Goal: Task Accomplishment & Management: Complete application form

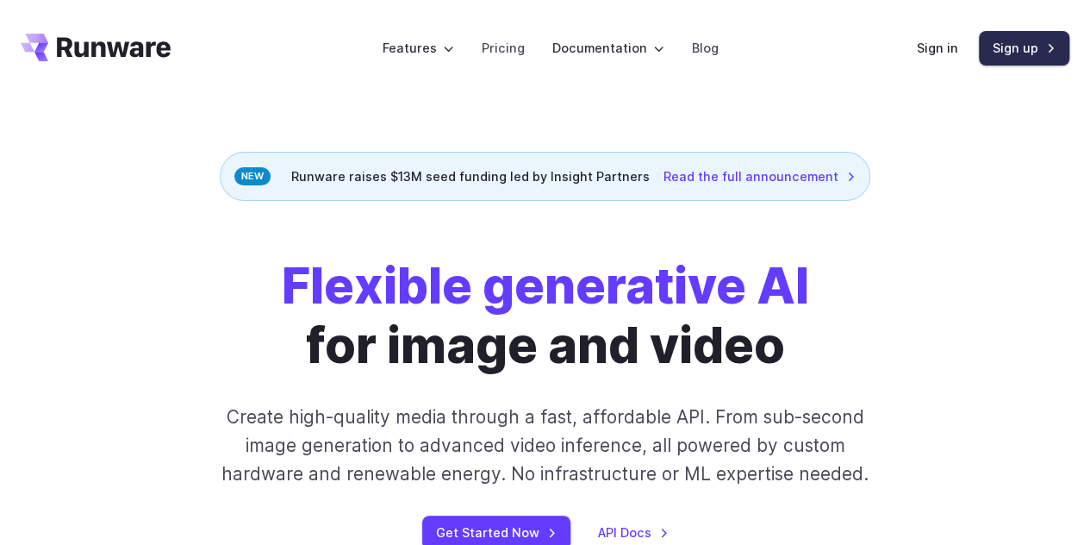
click at [1004, 57] on link "Sign up" at bounding box center [1024, 48] width 90 height 34
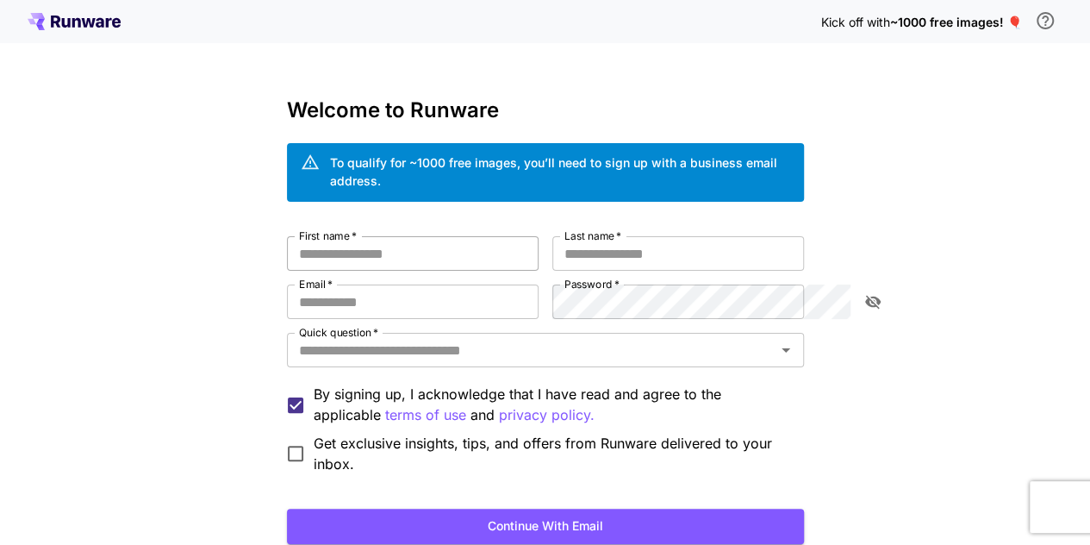
click at [479, 236] on input "First name   *" at bounding box center [413, 253] width 252 height 34
type input "*"
type input "****"
click at [609, 242] on input "Last name   *" at bounding box center [678, 253] width 252 height 34
type input "*****"
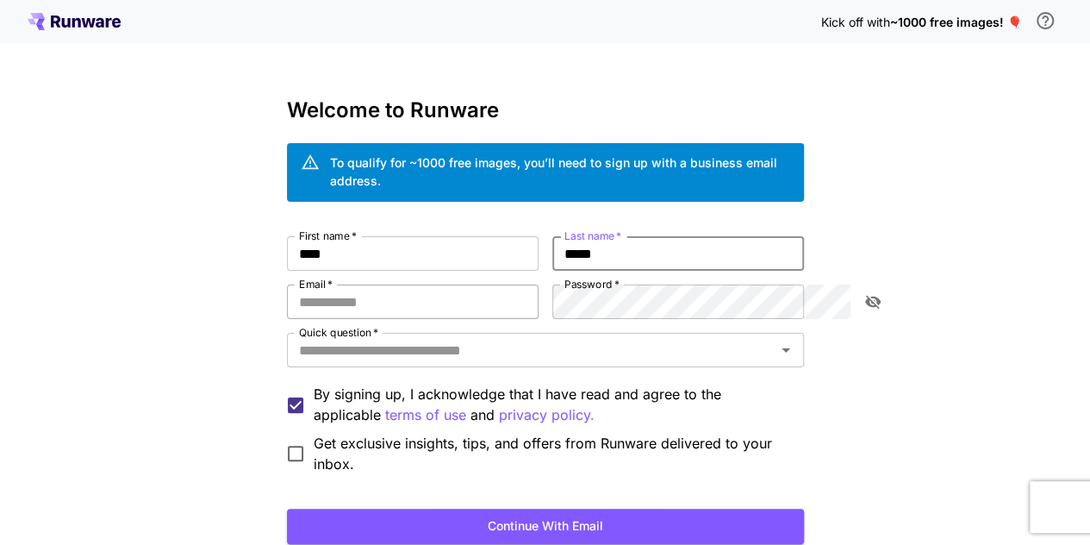
click at [414, 293] on input "Email   *" at bounding box center [413, 301] width 252 height 34
type input "**********"
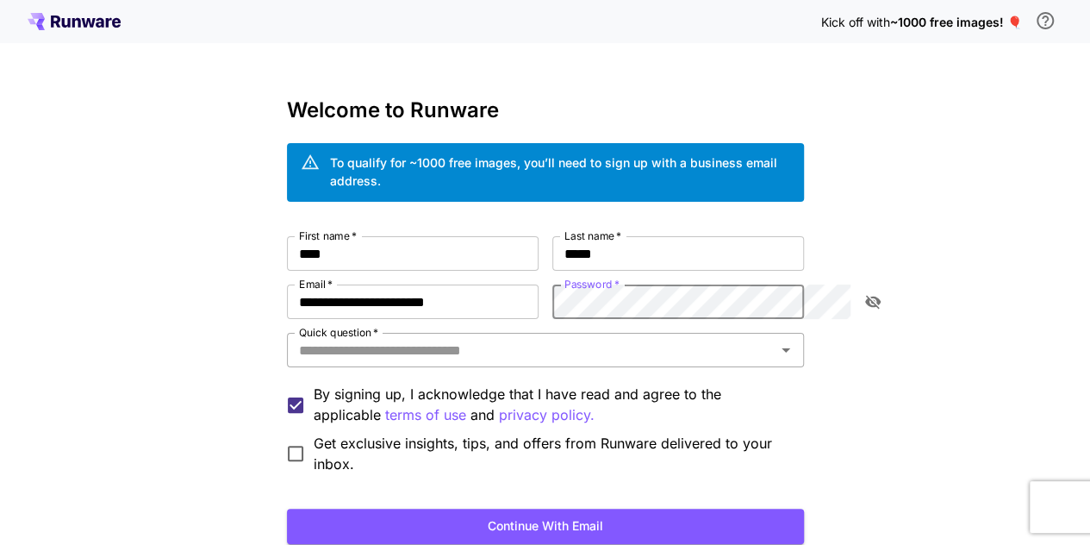
click at [528, 340] on input "Quick question   *" at bounding box center [531, 350] width 478 height 24
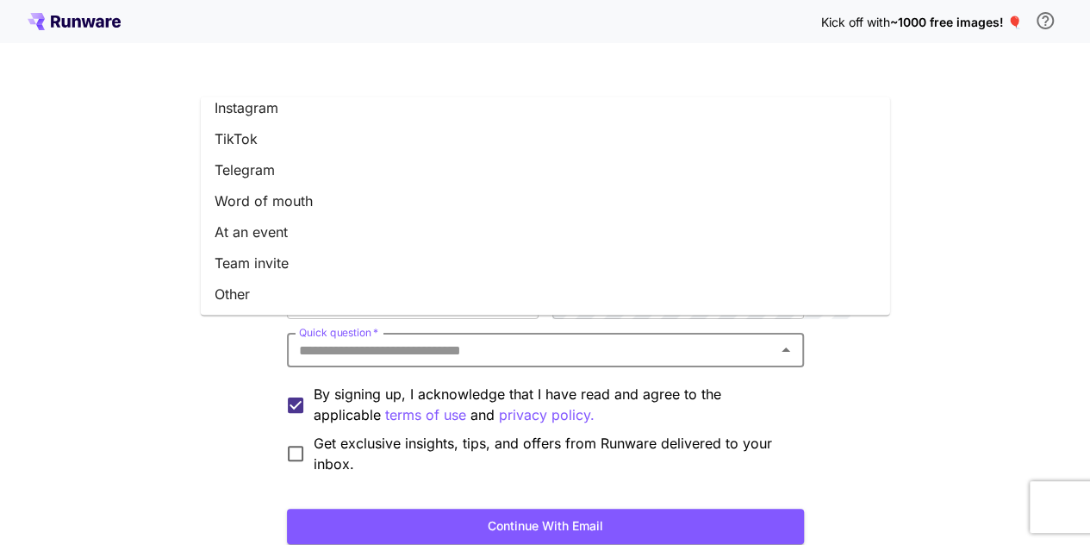
scroll to position [261, 0]
click at [303, 294] on li "Other" at bounding box center [545, 292] width 689 height 31
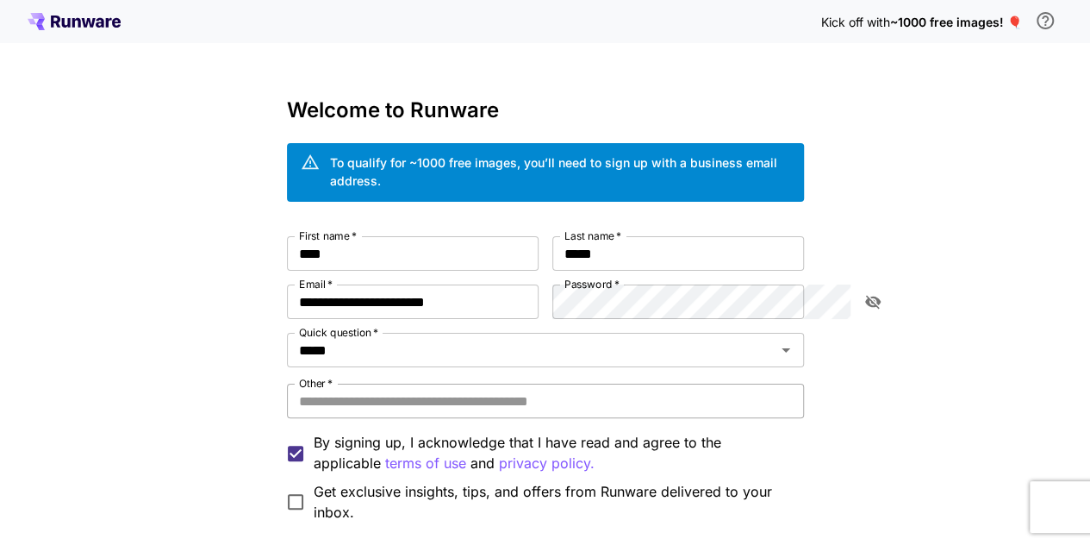
click at [393, 383] on input "Other   *" at bounding box center [545, 400] width 517 height 34
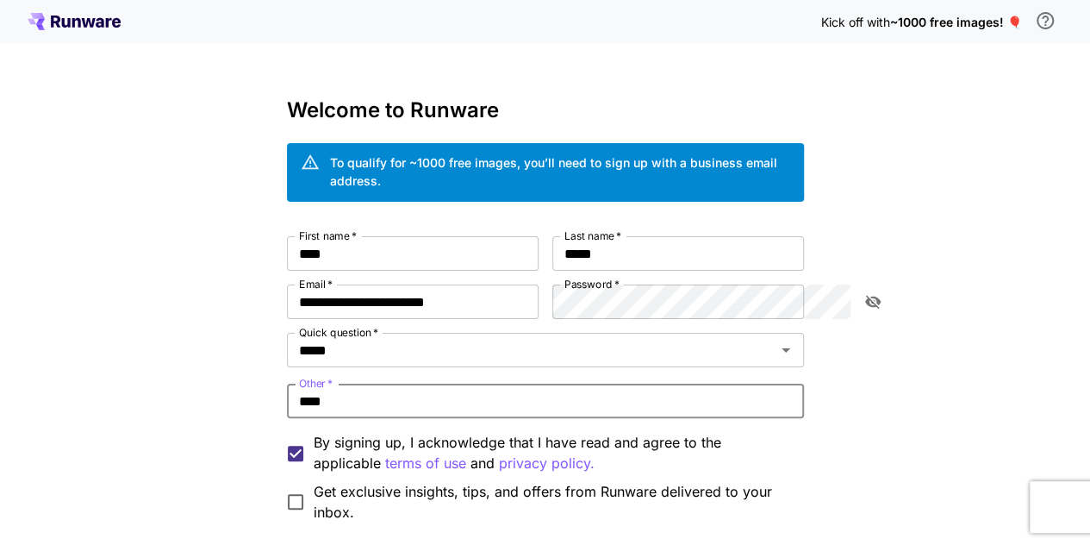
scroll to position [151, 0]
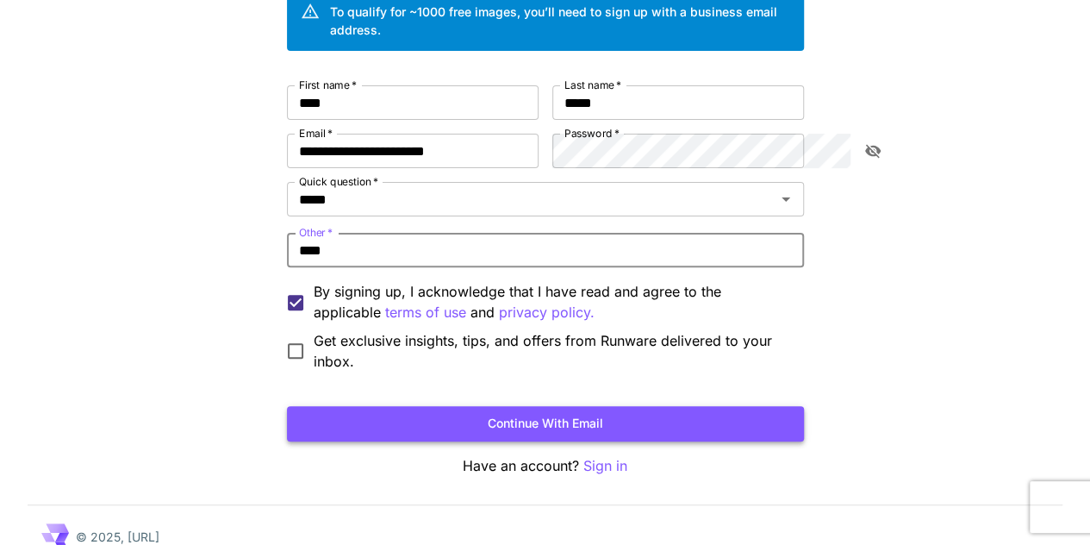
type input "****"
click at [296, 406] on button "Continue with email" at bounding box center [545, 423] width 517 height 35
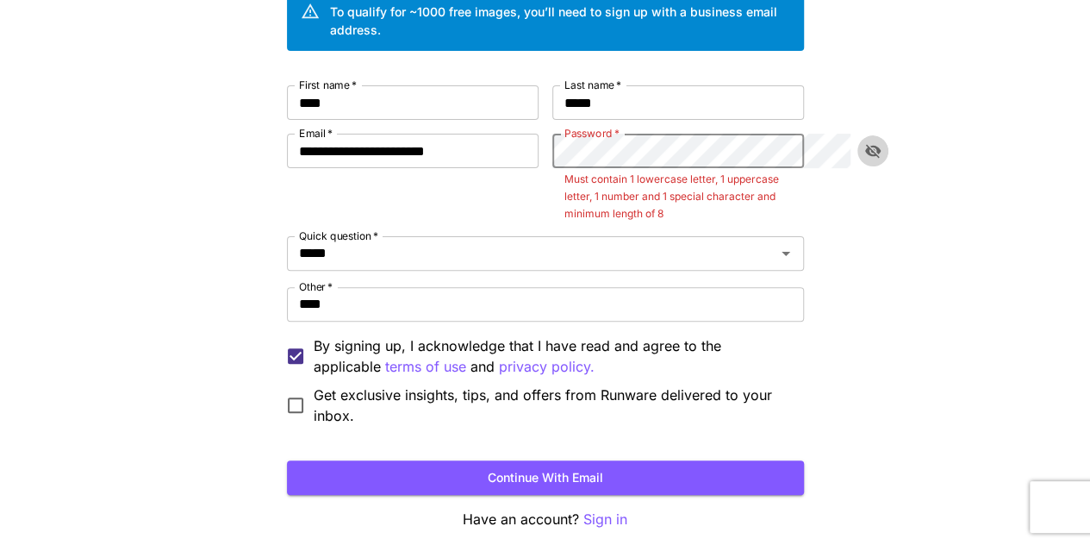
click at [867, 142] on icon "toggle password visibility" at bounding box center [872, 150] width 17 height 17
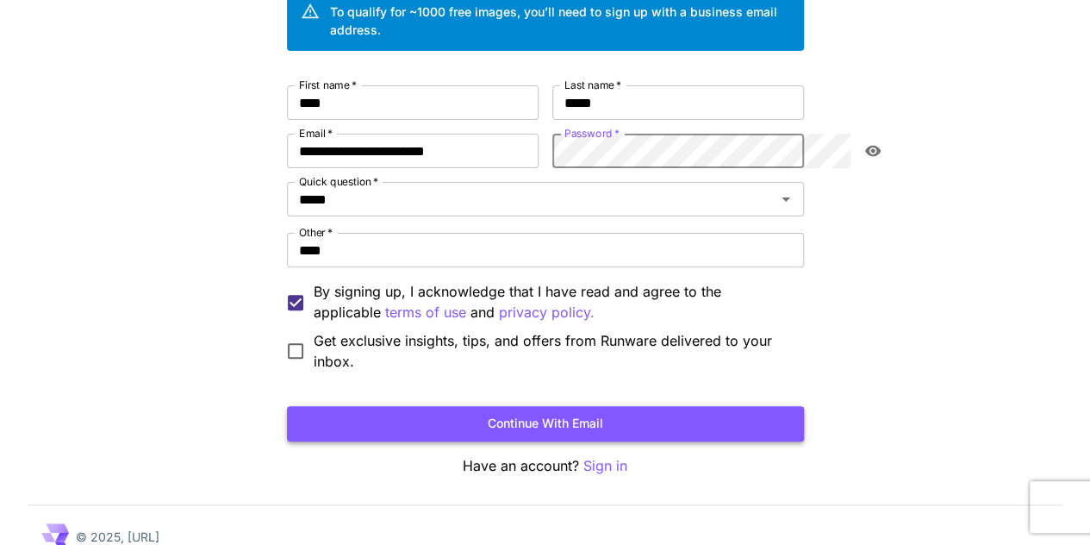
click at [644, 406] on button "Continue with email" at bounding box center [545, 423] width 517 height 35
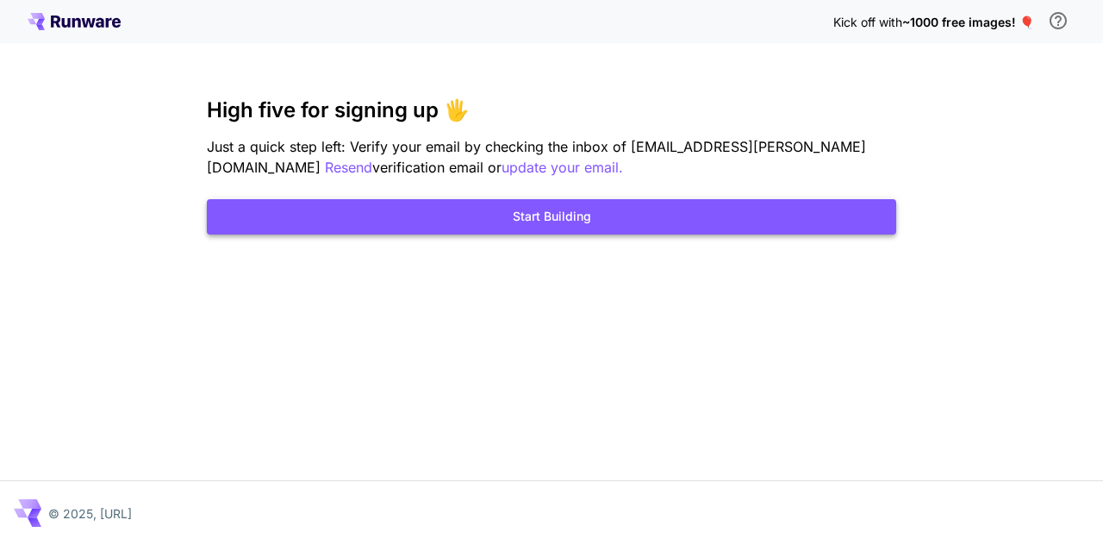
click at [563, 215] on button "Start Building" at bounding box center [551, 216] width 689 height 35
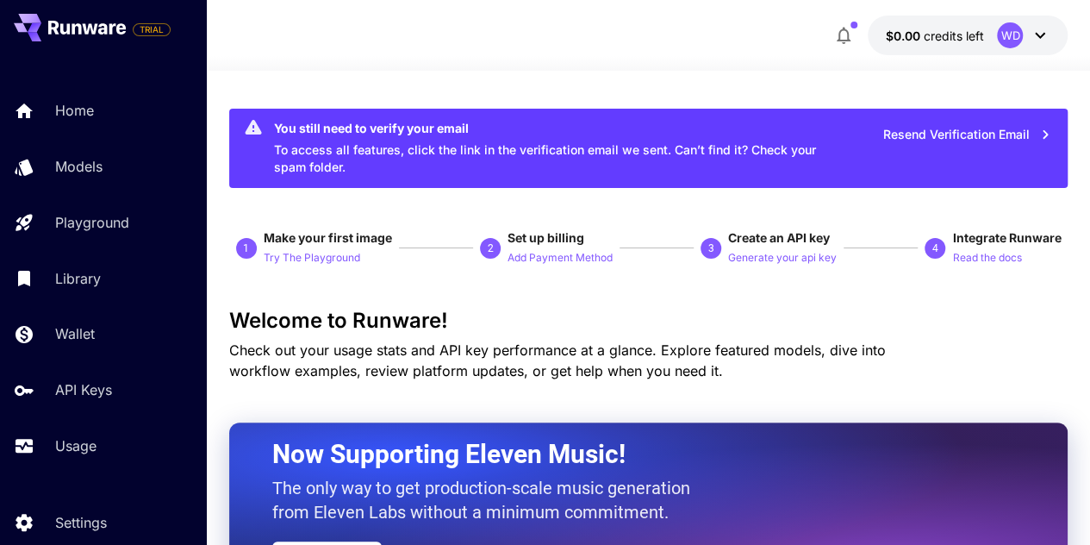
scroll to position [59, 0]
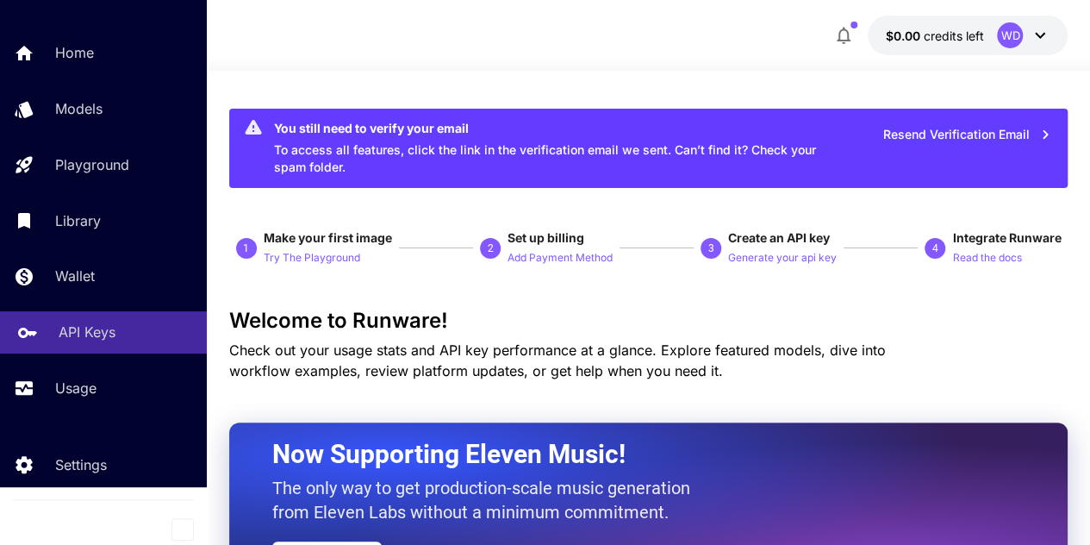
click at [81, 321] on p "API Keys" at bounding box center [87, 331] width 57 height 21
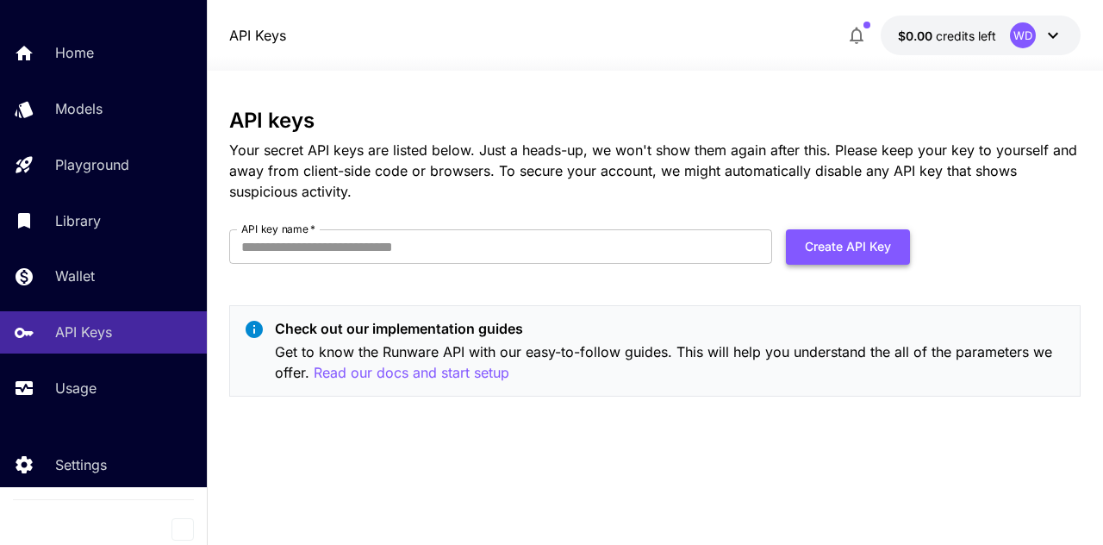
click at [851, 251] on button "Create API Key" at bounding box center [848, 246] width 124 height 35
click at [543, 251] on input "API key name   *" at bounding box center [500, 246] width 543 height 34
type input "**********"
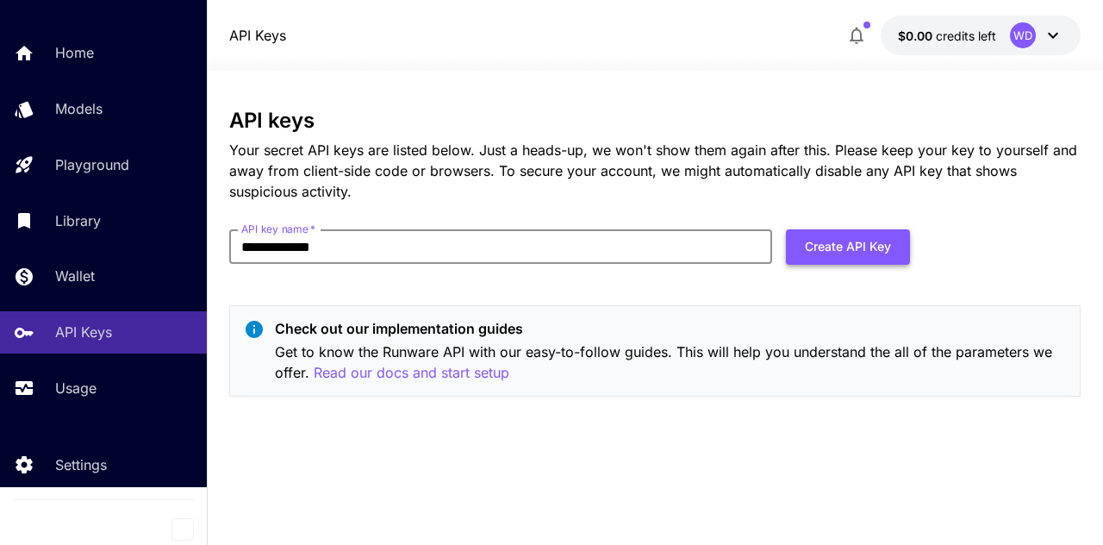
click at [862, 245] on button "Create API Key" at bounding box center [848, 246] width 124 height 35
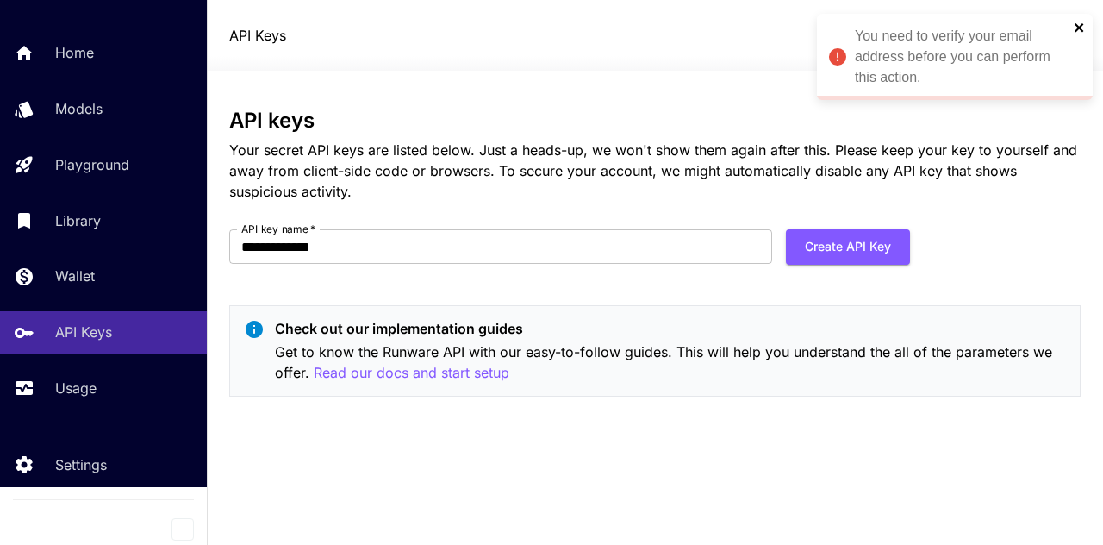
click at [1074, 27] on icon "close" at bounding box center [1080, 28] width 12 height 14
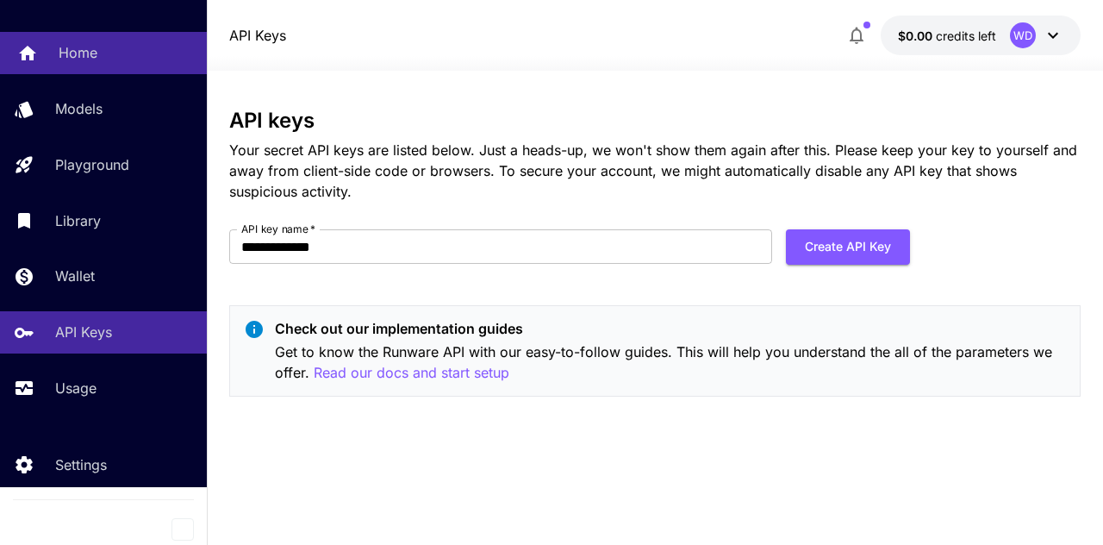
click at [102, 55] on div "Home" at bounding box center [126, 52] width 134 height 21
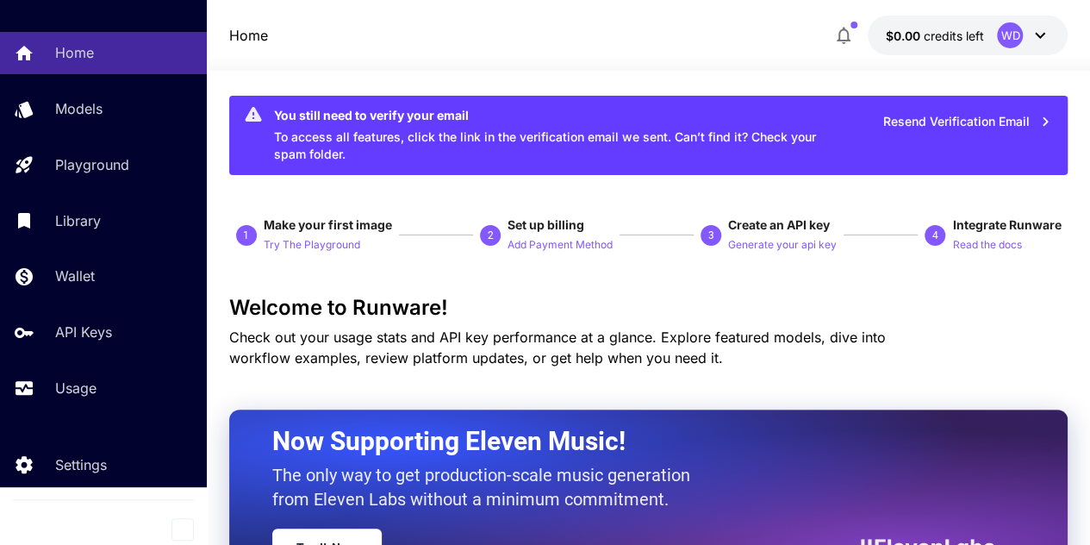
scroll to position [12, 0]
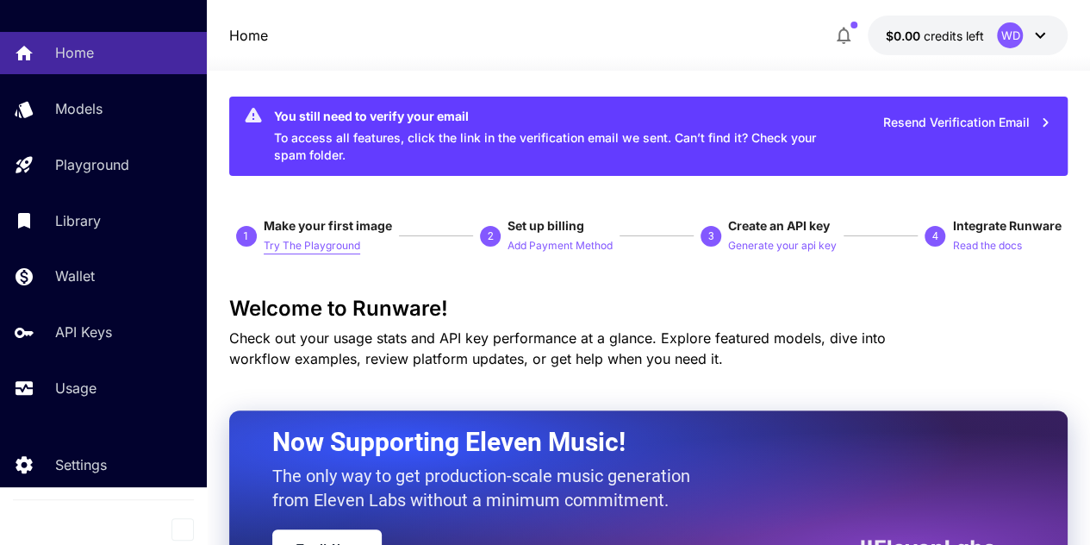
click at [278, 244] on p "Try The Playground" at bounding box center [312, 246] width 96 height 16
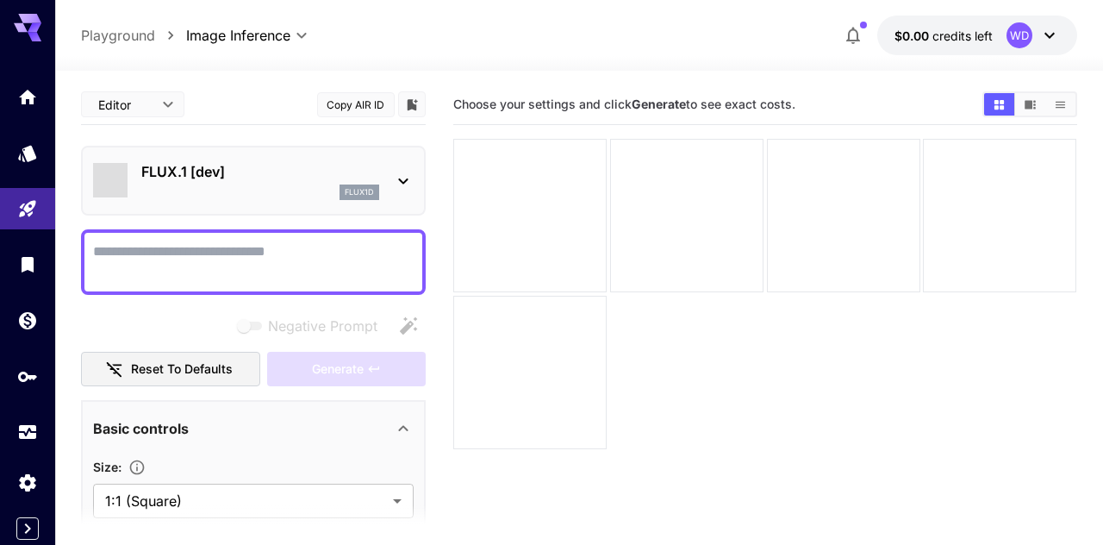
type input "**********"
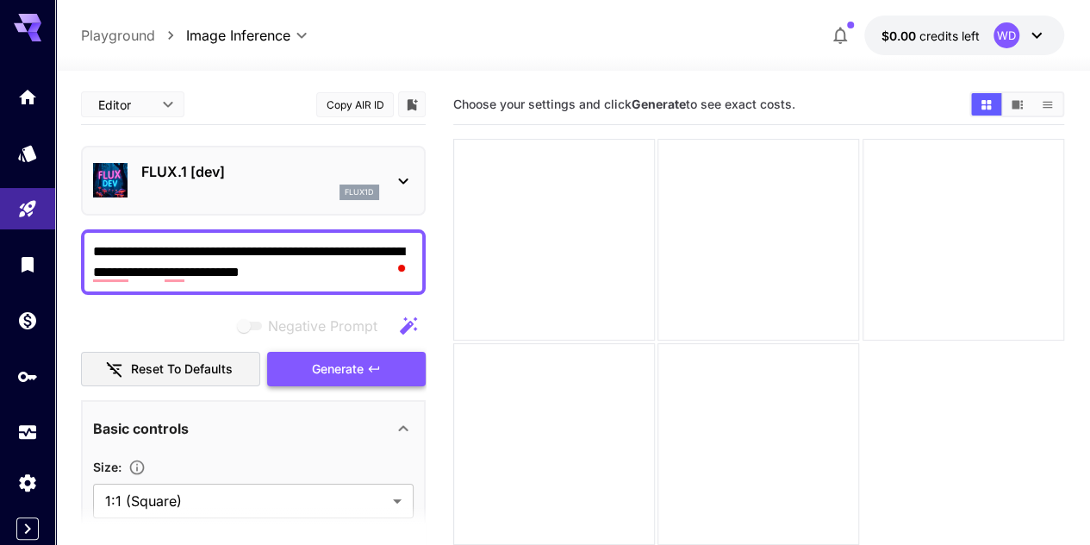
type textarea "**********"
click at [362, 368] on span "Generate" at bounding box center [338, 369] width 52 height 22
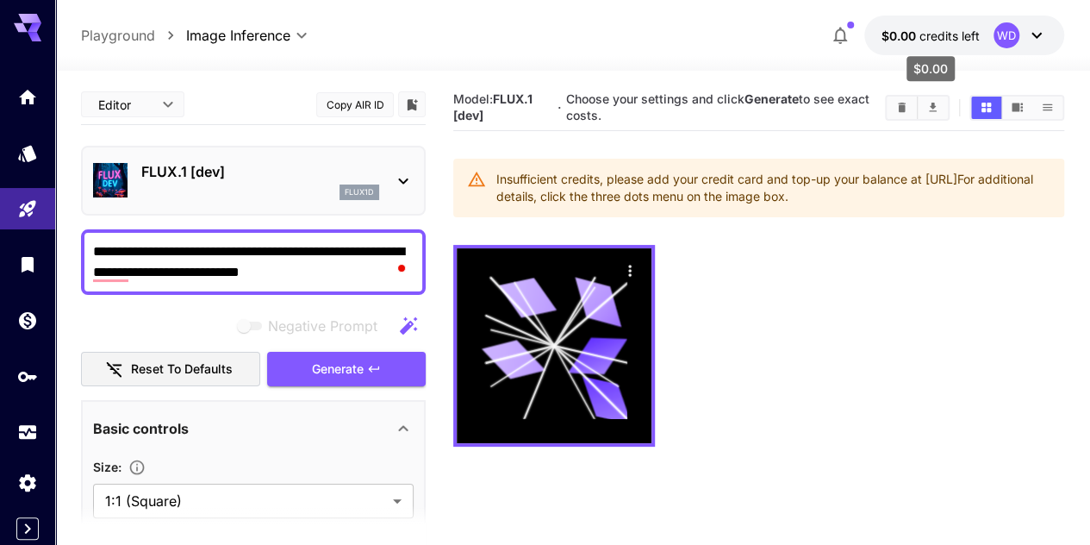
click at [948, 40] on span "credits left" at bounding box center [949, 35] width 60 height 15
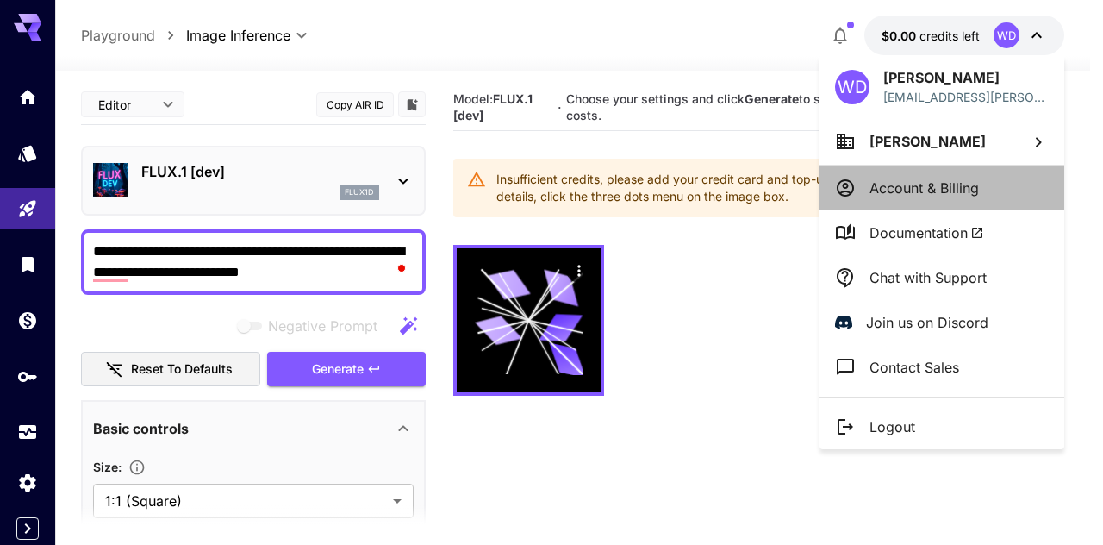
click at [922, 197] on li "Account & Billing" at bounding box center [941, 187] width 245 height 45
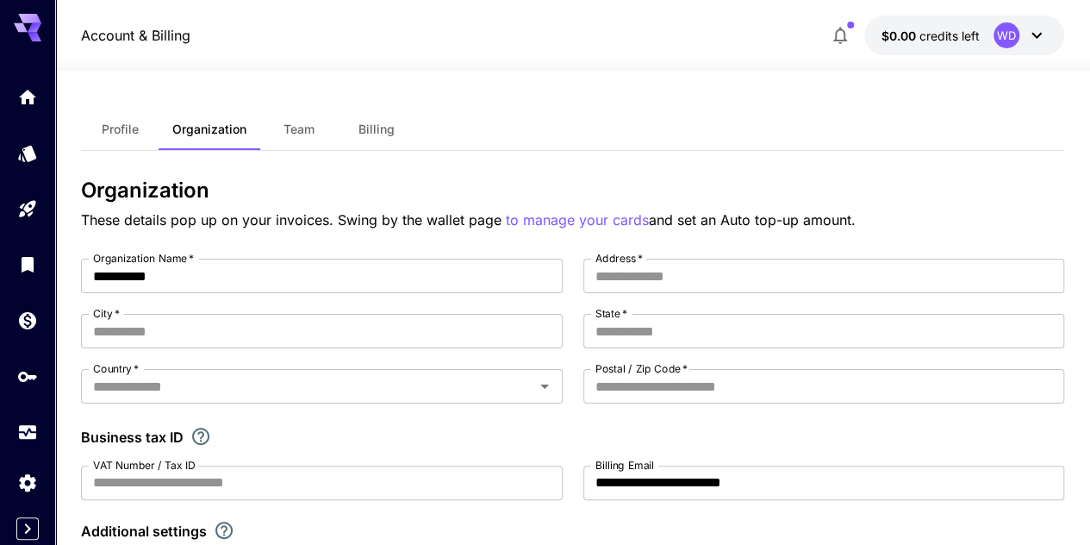
click at [125, 129] on span "Profile" at bounding box center [120, 129] width 37 height 16
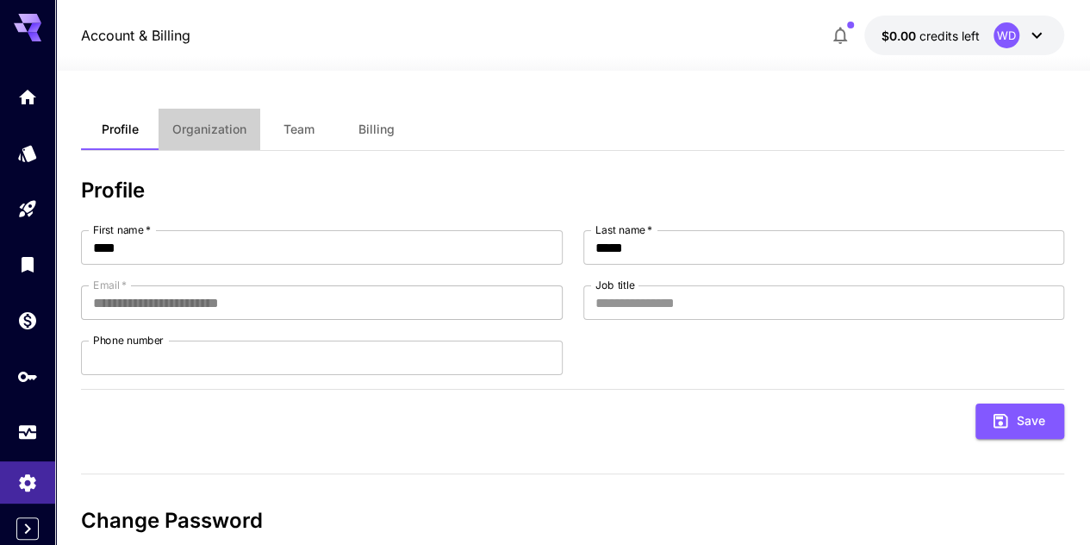
click at [215, 125] on span "Organization" at bounding box center [209, 129] width 74 height 16
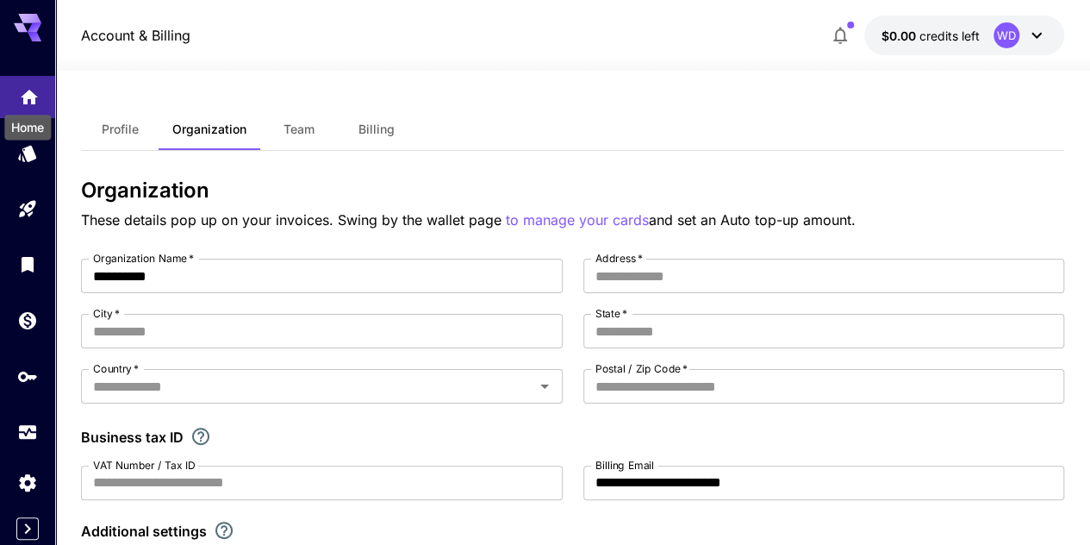
click at [24, 96] on icon "Home" at bounding box center [29, 91] width 17 height 15
